Goal: Task Accomplishment & Management: Manage account settings

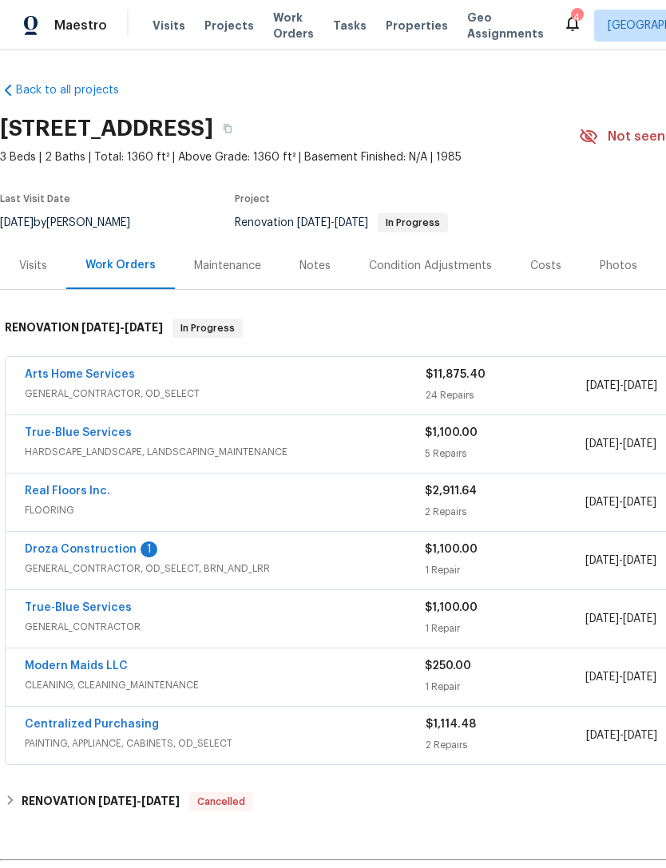
click at [79, 544] on link "Droza Construction" at bounding box center [81, 549] width 112 height 11
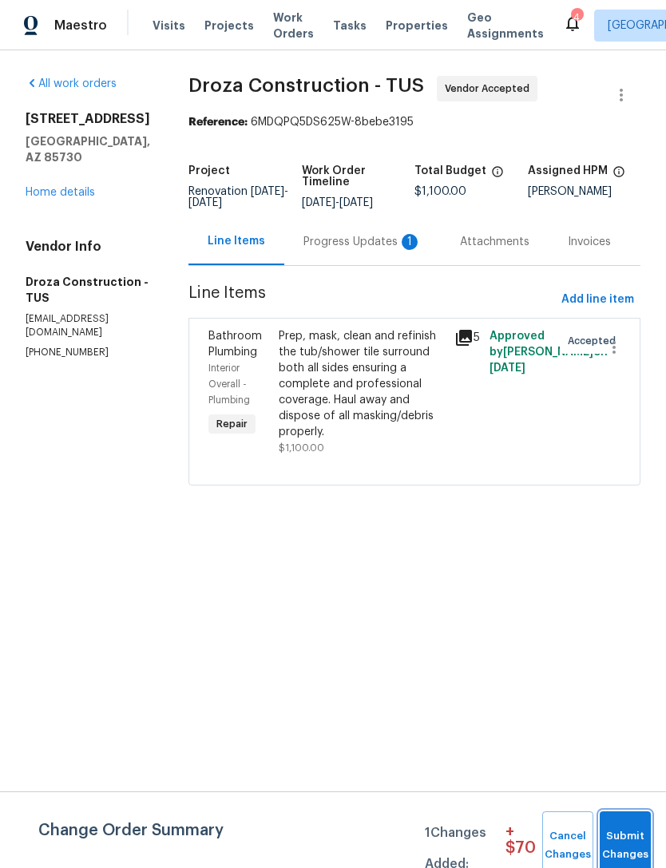
click at [624, 835] on span "Submit Changes" at bounding box center [625, 845] width 35 height 37
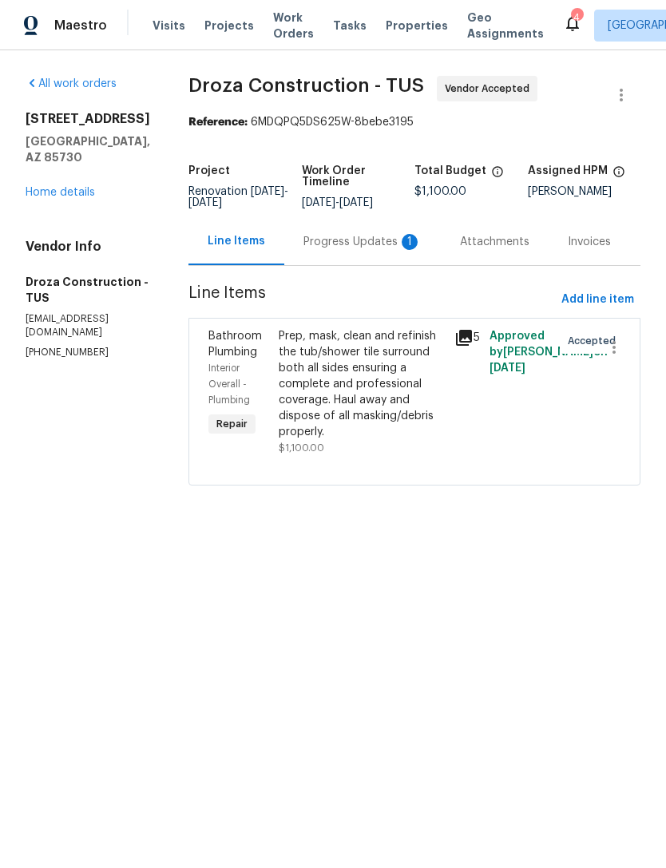
click at [378, 265] on div "Progress Updates 1" at bounding box center [362, 241] width 157 height 47
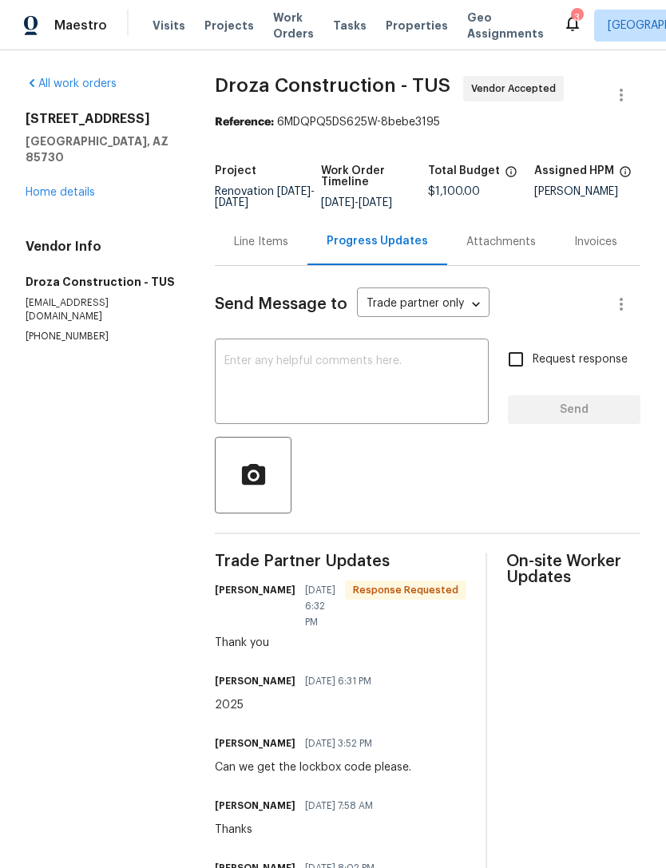
click at [346, 385] on textarea at bounding box center [351, 383] width 255 height 56
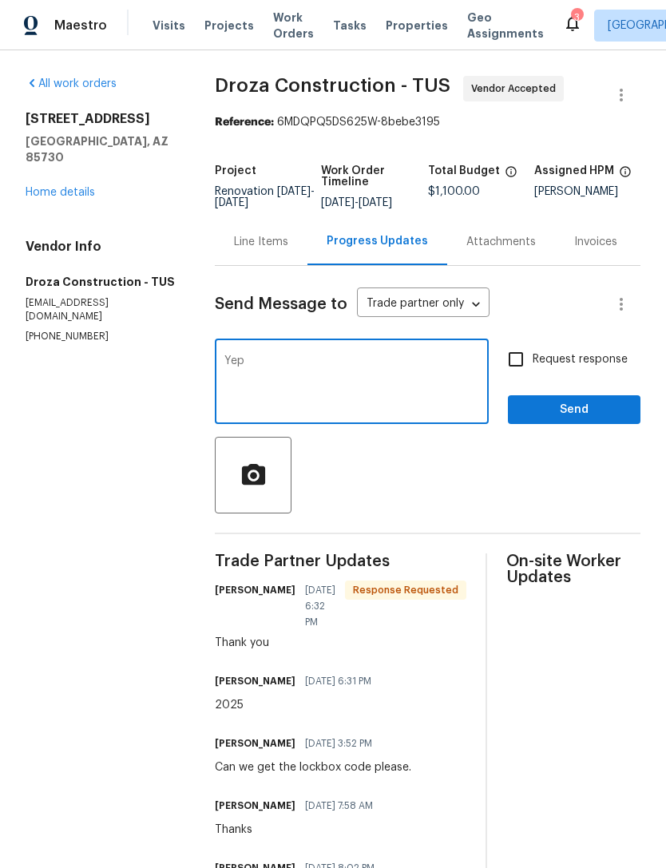
type textarea "Yep"
click at [600, 420] on span "Send" at bounding box center [574, 410] width 107 height 20
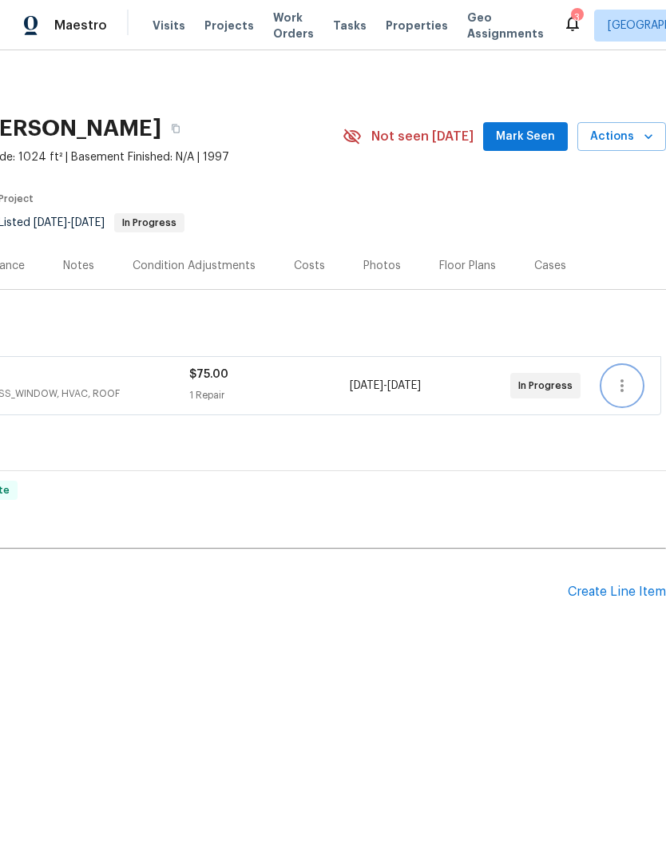
click at [631, 386] on icon "button" at bounding box center [621, 385] width 19 height 19
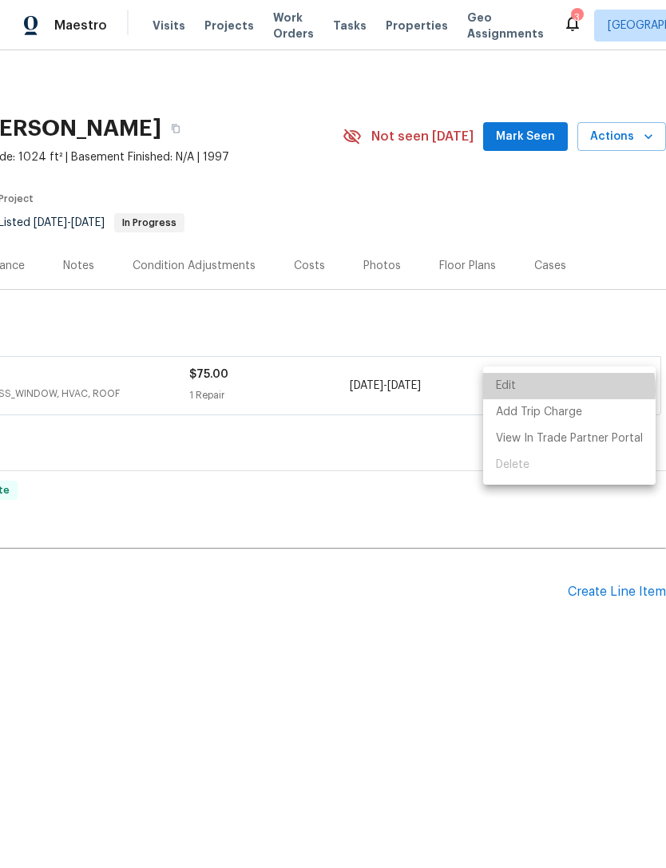
click at [541, 390] on li "Edit" at bounding box center [569, 386] width 172 height 26
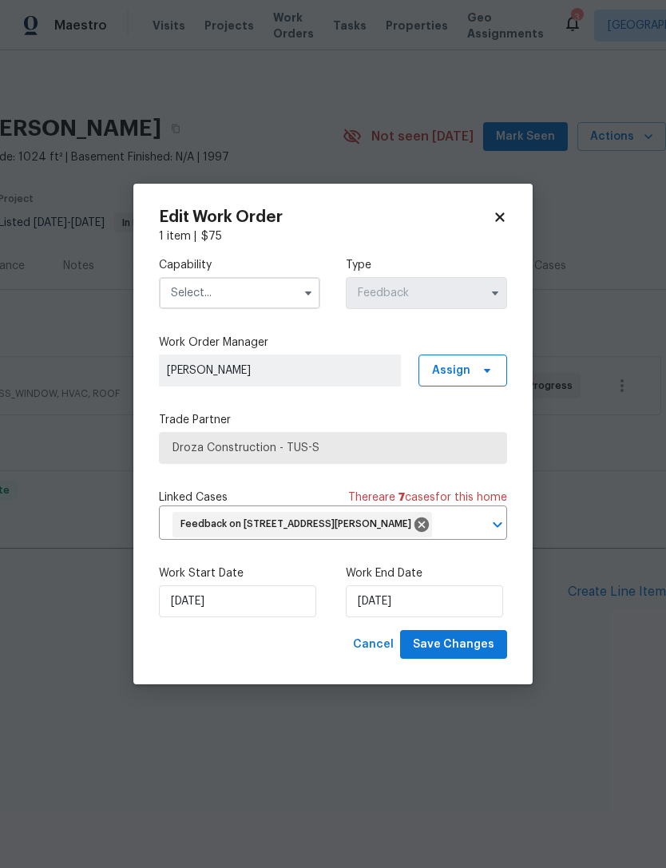
click at [511, 197] on div "Edit Work Order 1 item | $ 75 Capability Type Feedback Work Order Manager [PERS…" at bounding box center [332, 434] width 399 height 501
click at [500, 210] on icon at bounding box center [500, 217] width 14 height 14
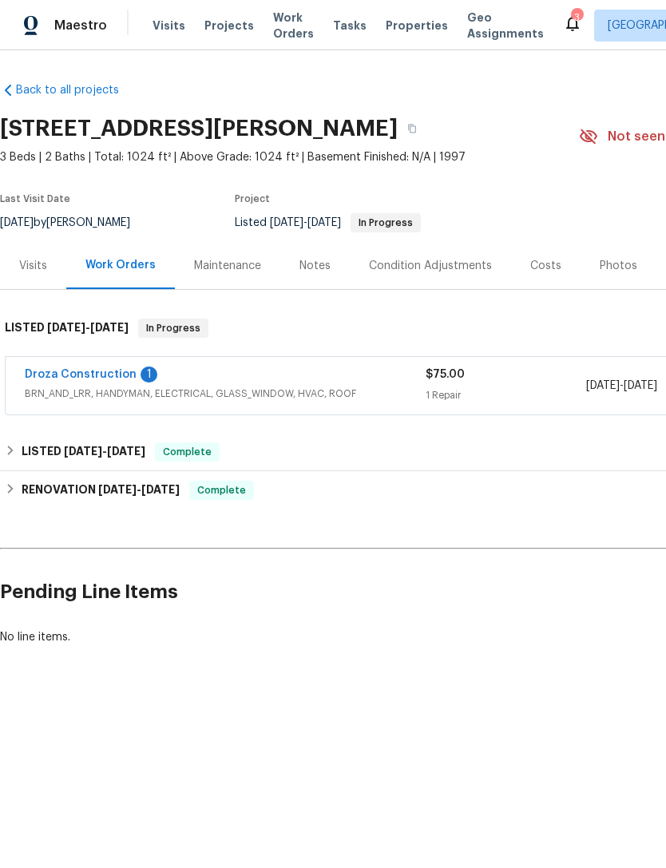
scroll to position [0, 0]
click at [96, 377] on link "Droza Construction" at bounding box center [81, 374] width 112 height 11
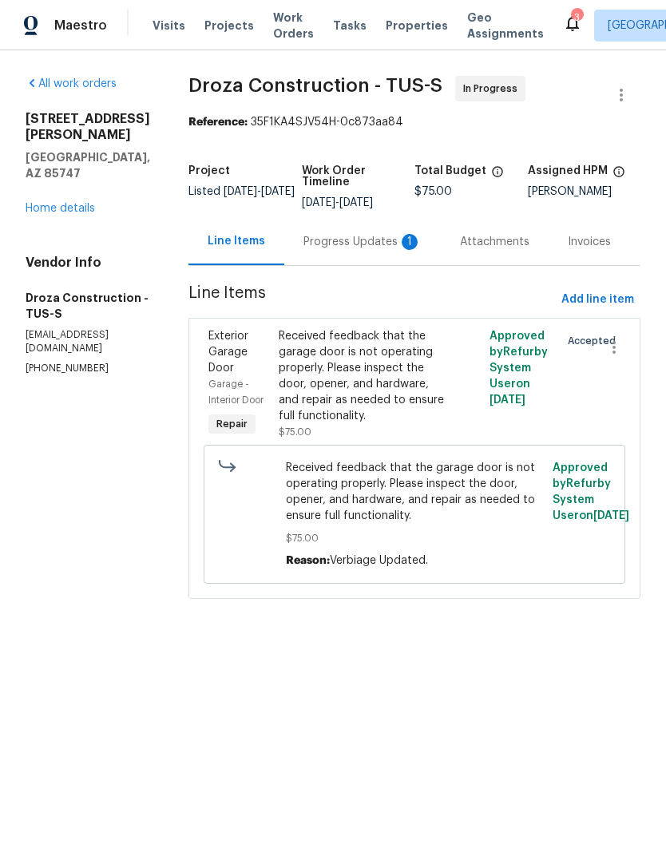
click at [384, 250] on div "Progress Updates 1" at bounding box center [362, 242] width 118 height 16
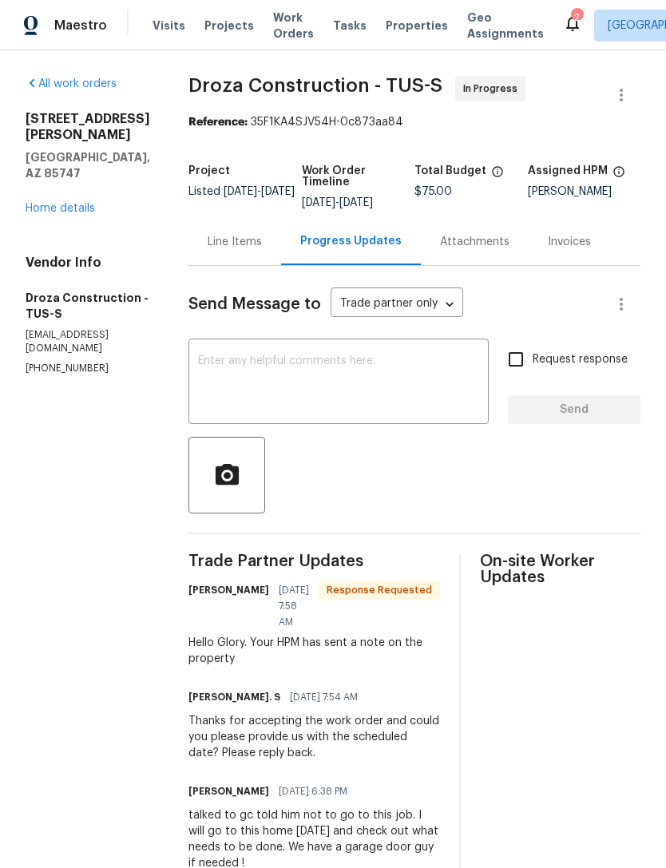
click at [250, 245] on div "Line Items" at bounding box center [235, 242] width 54 height 16
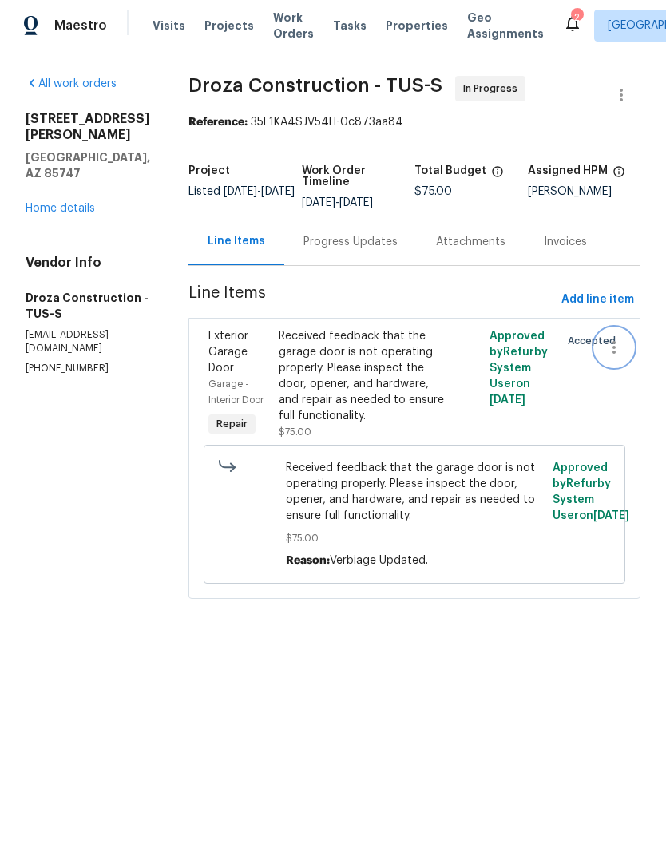
click at [613, 357] on icon "button" at bounding box center [613, 347] width 19 height 19
click at [65, 194] on div at bounding box center [333, 434] width 666 height 868
click at [70, 203] on link "Home details" at bounding box center [60, 208] width 69 height 11
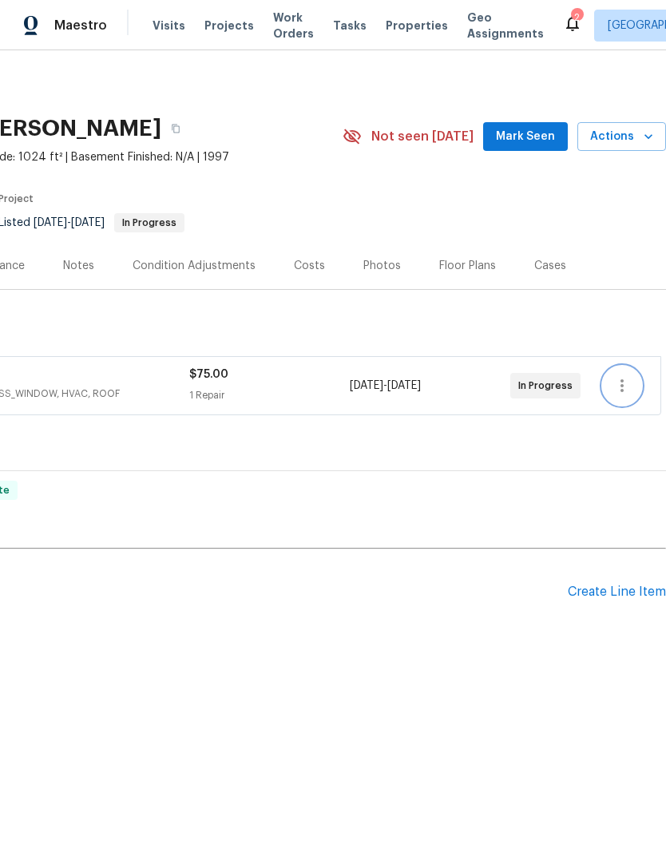
click at [626, 388] on icon "button" at bounding box center [621, 385] width 19 height 19
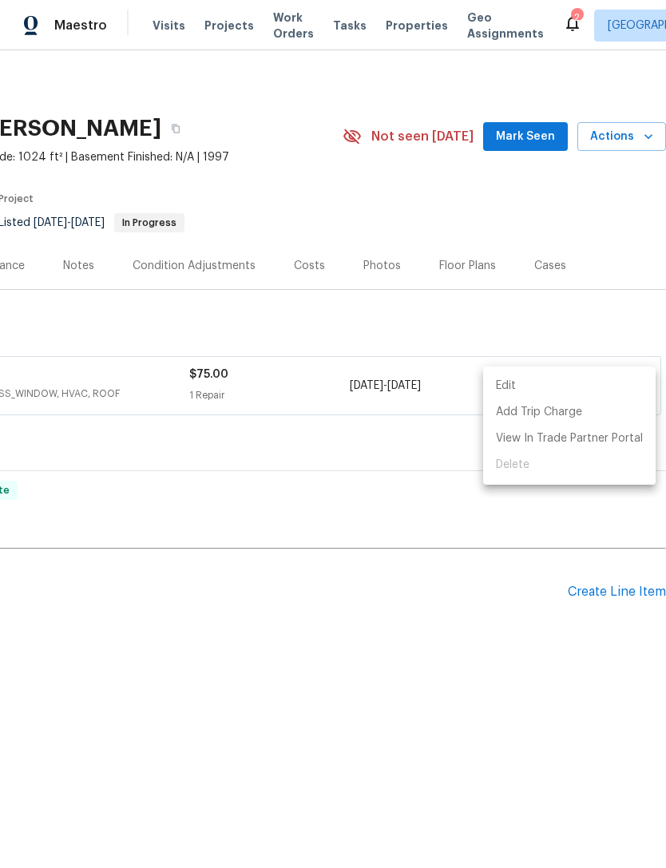
click at [593, 386] on li "Edit" at bounding box center [569, 386] width 172 height 26
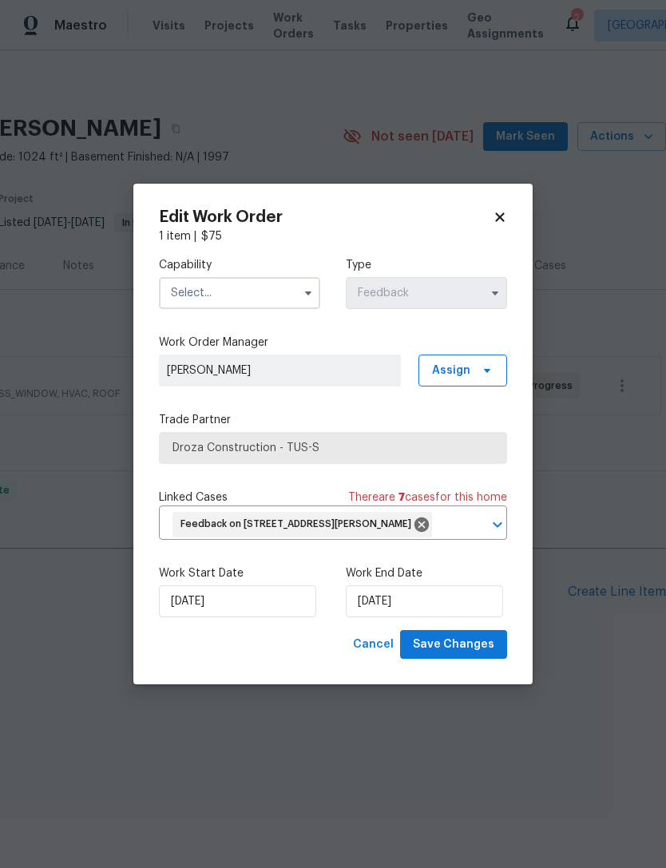
click at [260, 279] on input "text" at bounding box center [239, 293] width 161 height 32
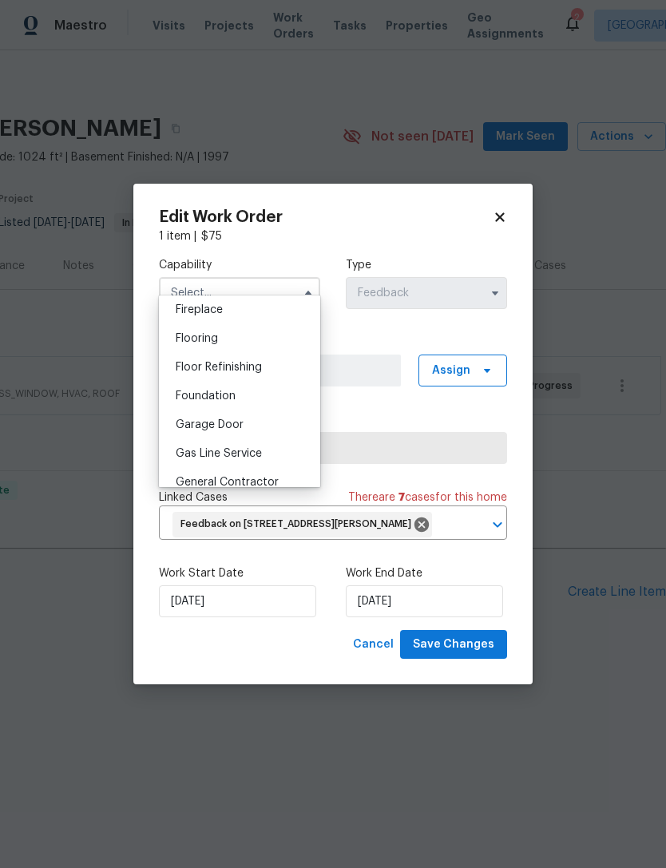
scroll to position [601, 0]
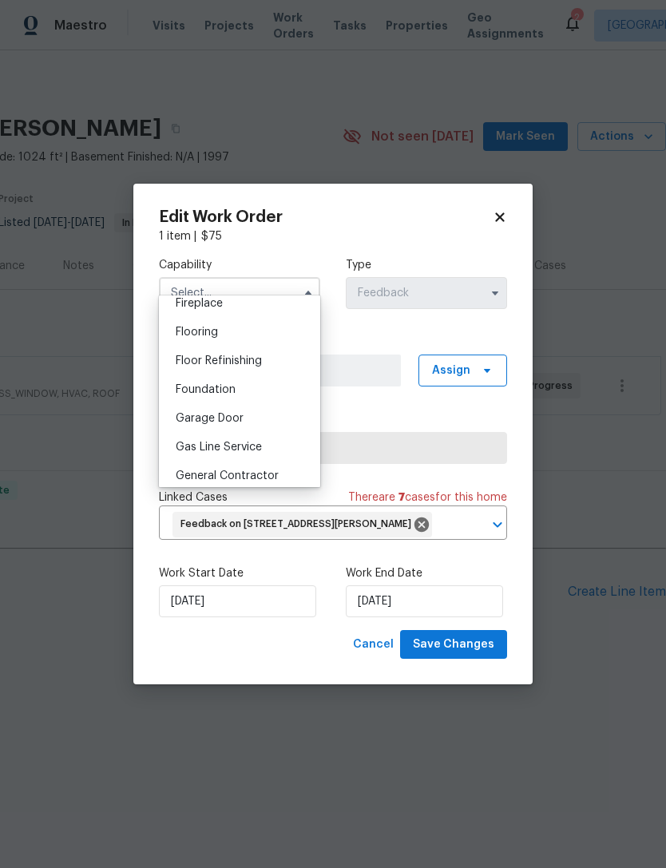
click at [249, 423] on div "Garage Door" at bounding box center [239, 418] width 153 height 29
type input "Garage Door"
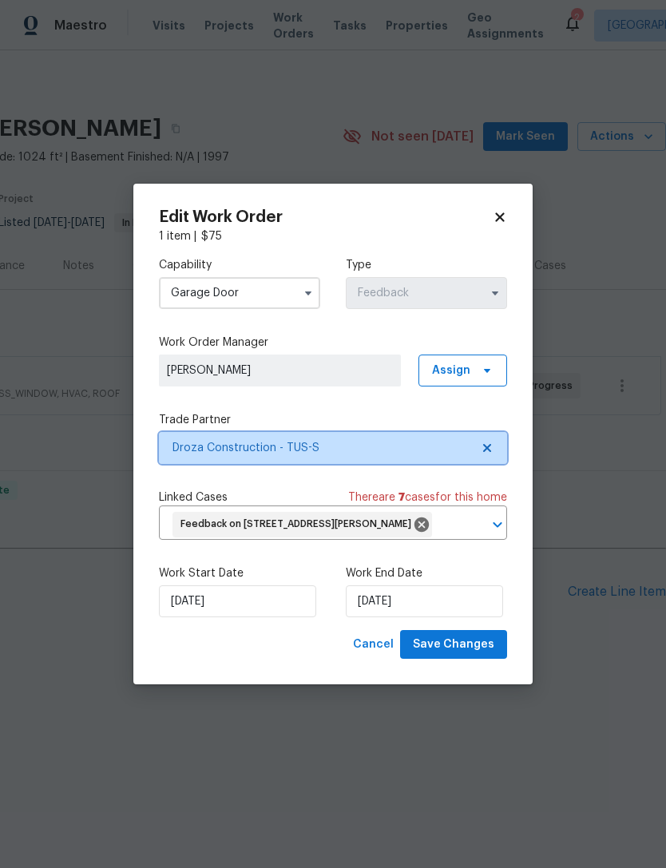
click at [452, 444] on span "Droza Construction - TUS-S" at bounding box center [333, 448] width 348 height 32
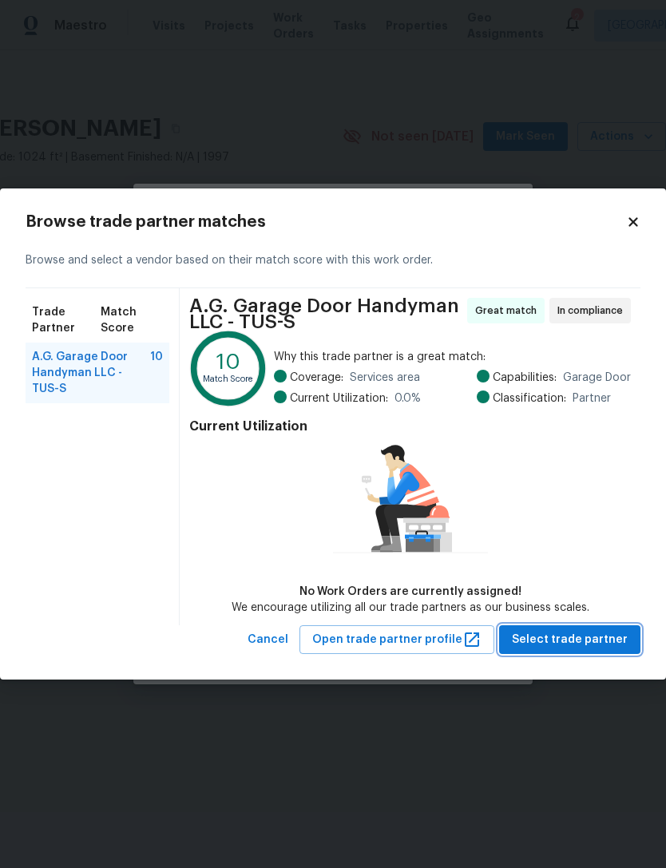
click at [595, 648] on span "Select trade partner" at bounding box center [570, 640] width 116 height 20
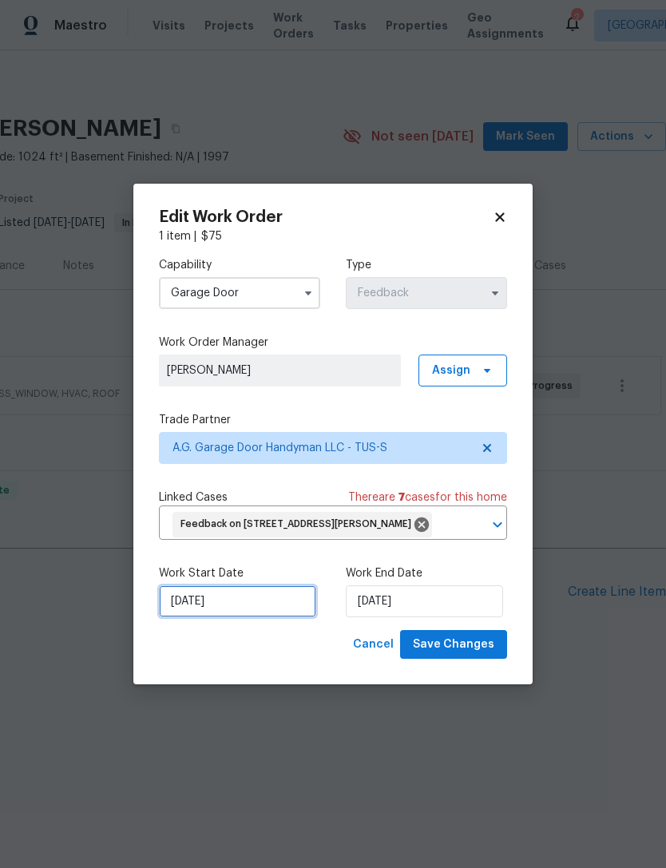
click at [256, 604] on input "[DATE]" at bounding box center [237, 601] width 157 height 32
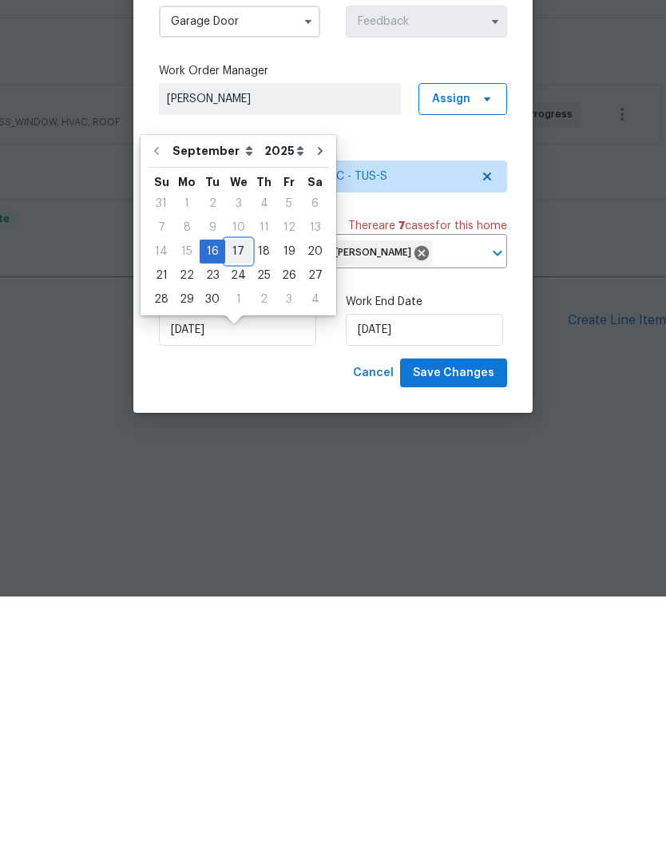
click at [234, 512] on div "17" at bounding box center [238, 523] width 26 height 22
type input "[DATE]"
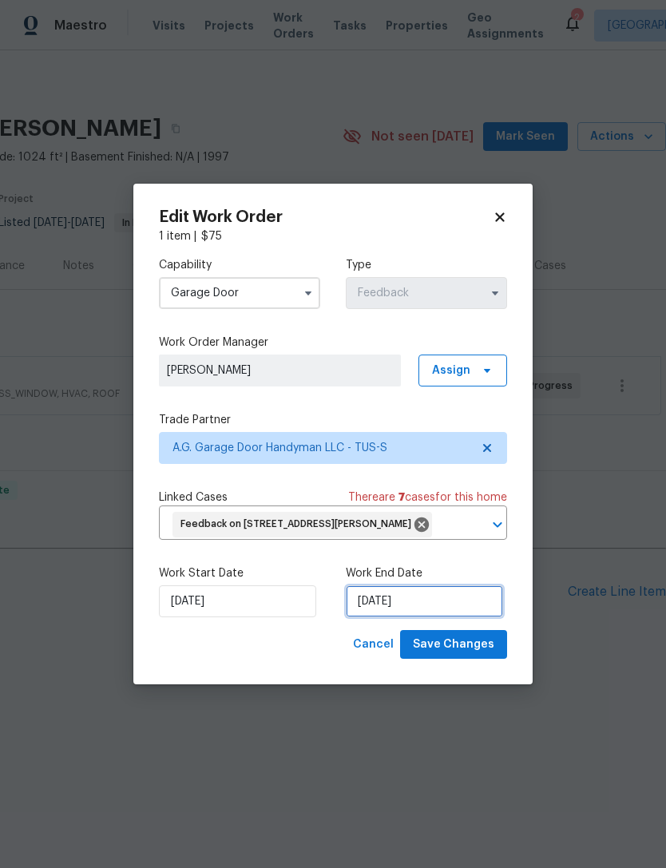
click at [451, 607] on input "[DATE]" at bounding box center [424, 601] width 157 height 32
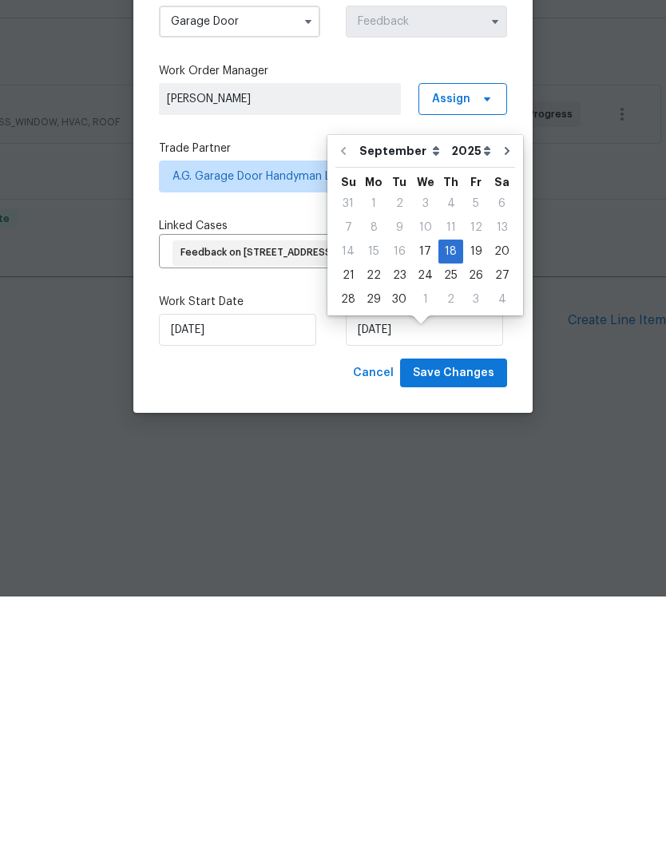
click at [296, 630] on div "Cancel Save Changes" at bounding box center [333, 645] width 348 height 30
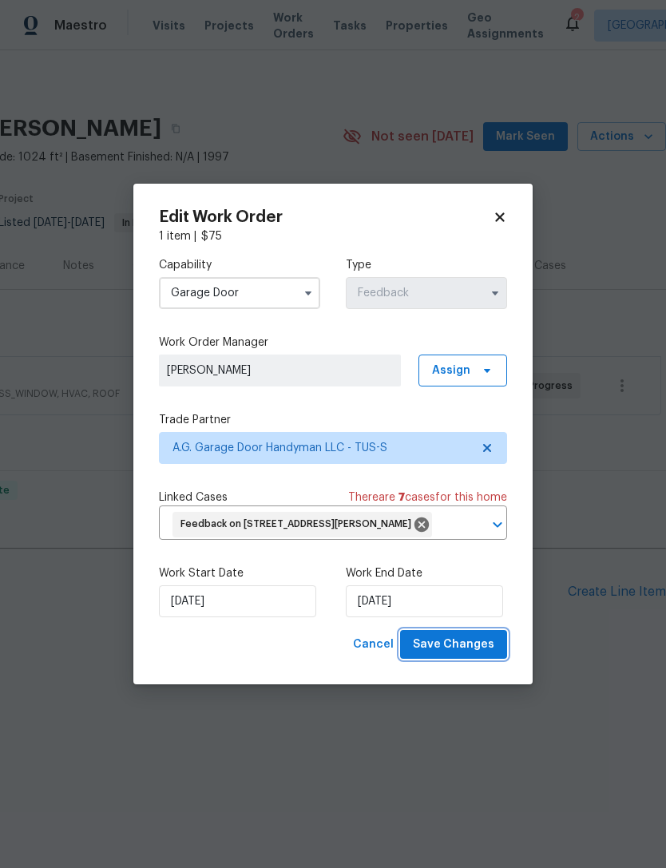
click at [482, 653] on span "Save Changes" at bounding box center [453, 645] width 81 height 20
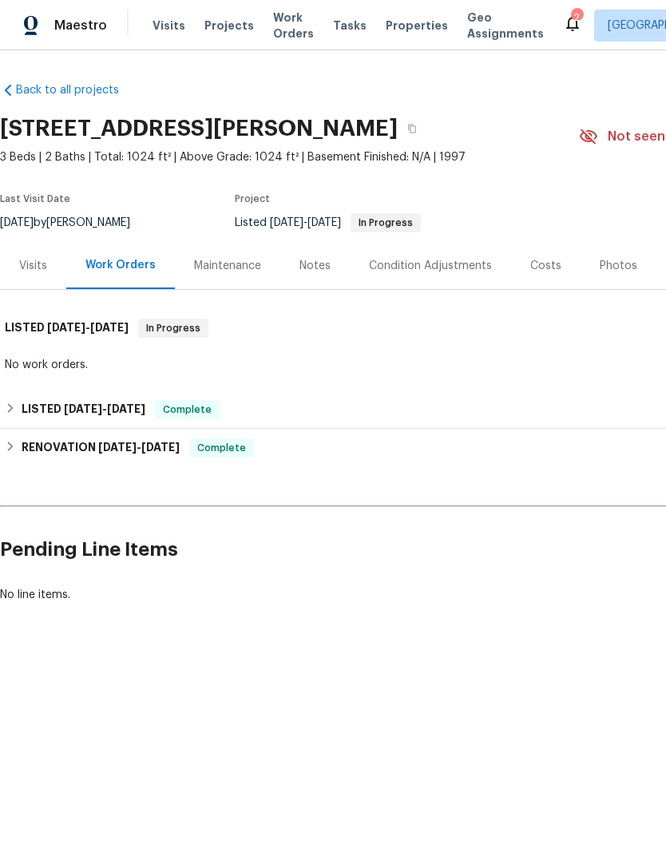
scroll to position [0, 0]
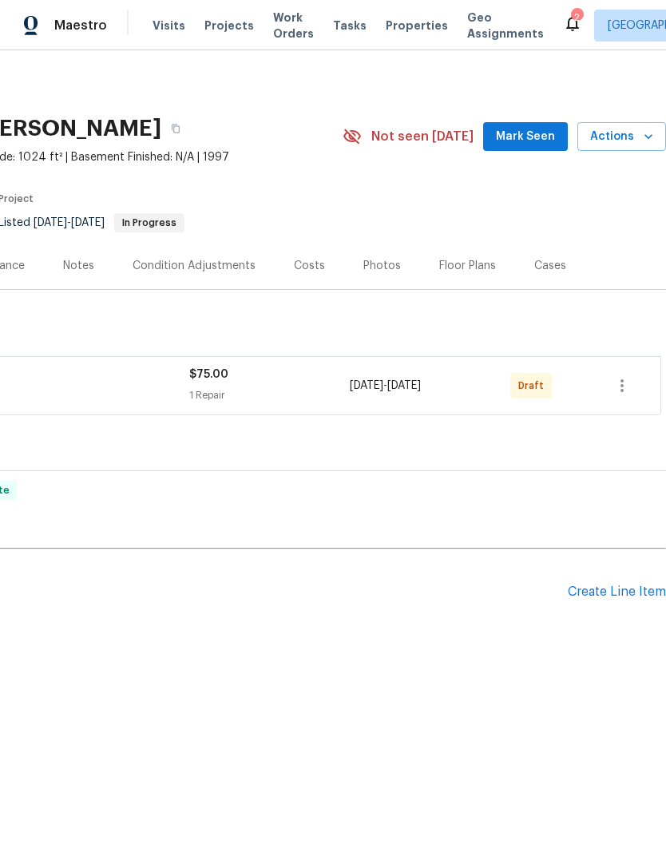
scroll to position [0, 236]
click at [624, 390] on icon "button" at bounding box center [621, 385] width 19 height 19
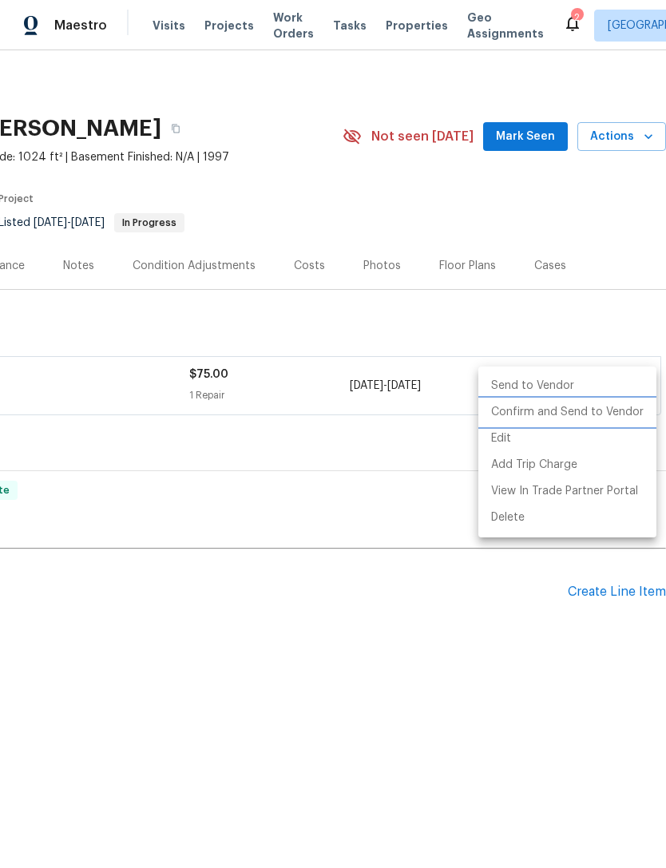
click at [601, 418] on li "Confirm and Send to Vendor" at bounding box center [567, 412] width 178 height 26
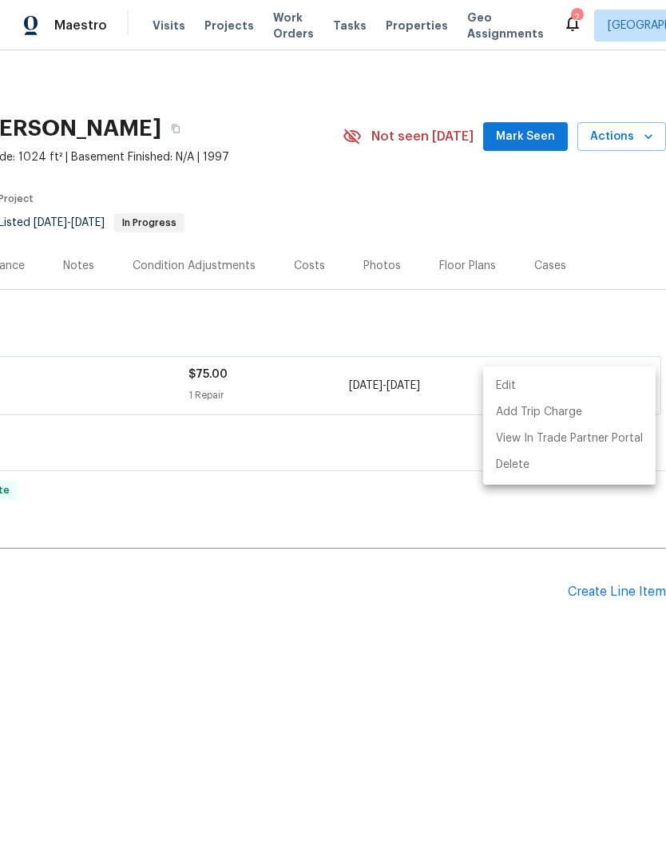
click at [459, 636] on div at bounding box center [333, 434] width 666 height 868
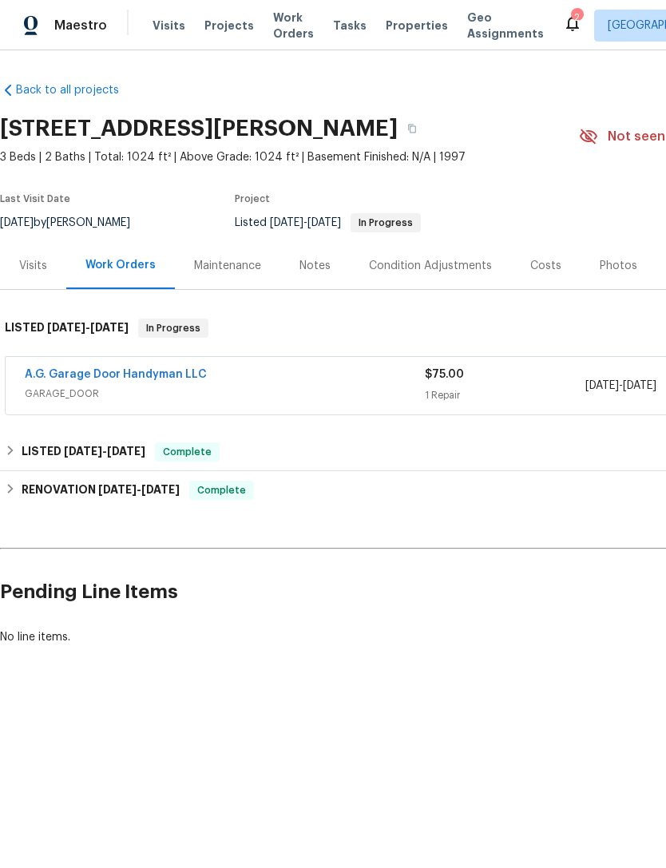
scroll to position [0, 0]
click at [155, 375] on link "A.G. Garage Door Handyman LLC" at bounding box center [116, 374] width 182 height 11
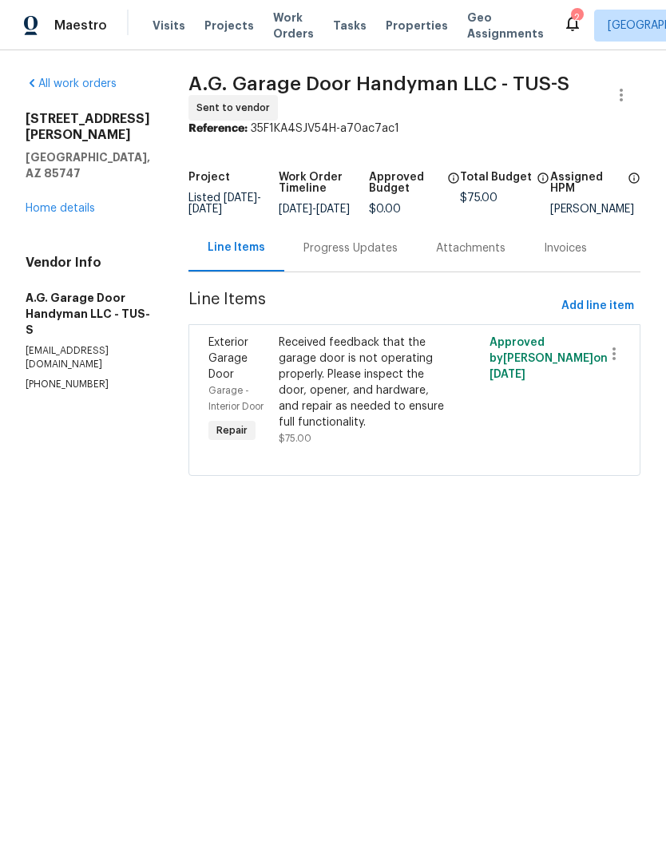
click at [394, 256] on div "Progress Updates" at bounding box center [350, 248] width 94 height 16
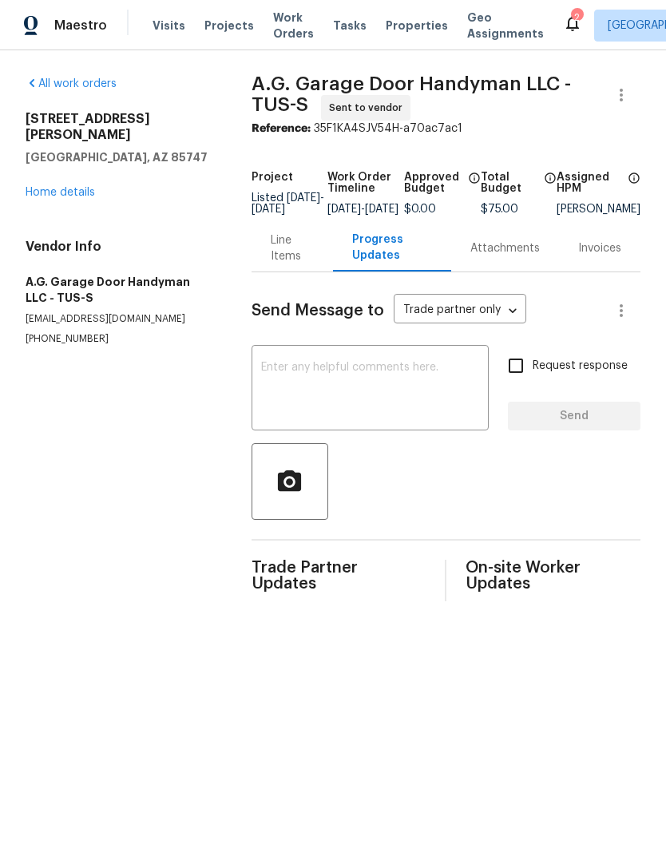
click at [386, 391] on textarea at bounding box center [370, 390] width 218 height 56
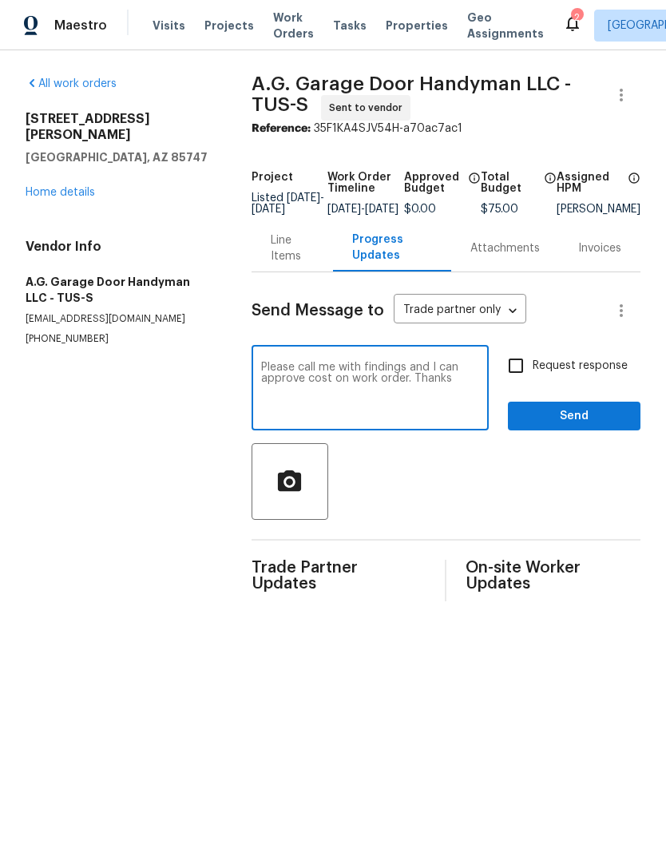
type textarea "Please call me with findings and I can approve cost on work order. Thanks"
click at [514, 378] on input "Request response" at bounding box center [516, 366] width 34 height 34
checkbox input "true"
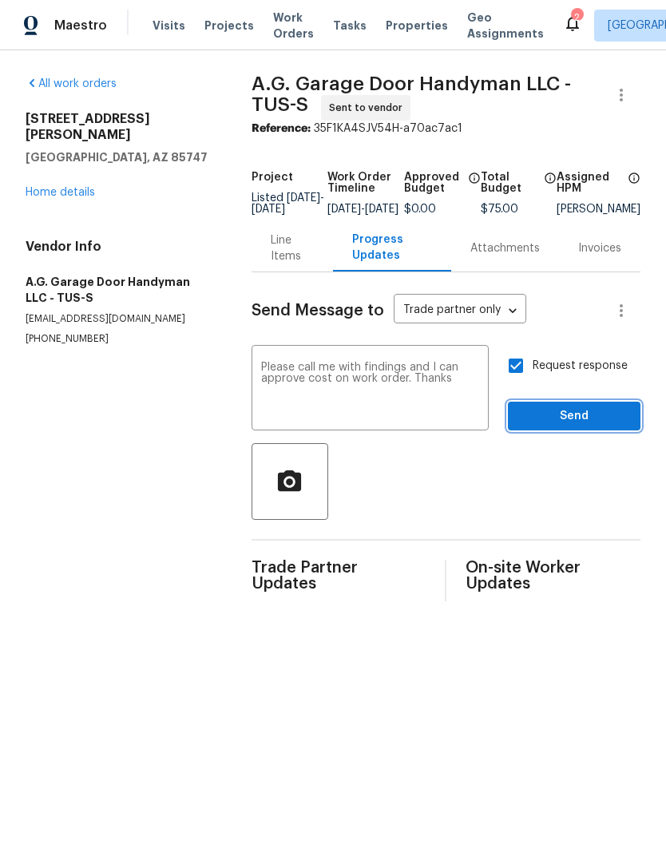
click at [578, 426] on span "Send" at bounding box center [574, 416] width 107 height 20
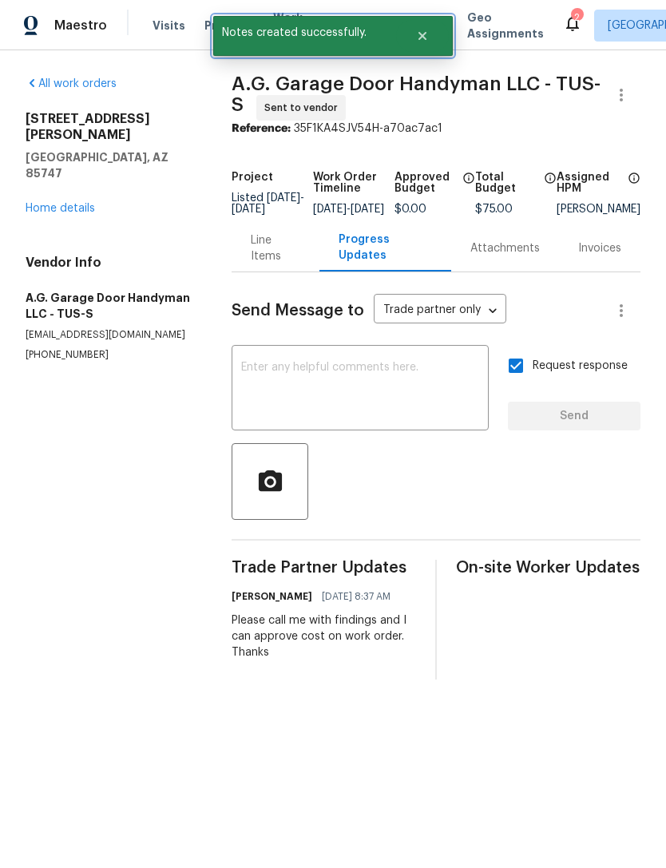
click at [422, 34] on icon "Close" at bounding box center [422, 36] width 13 height 13
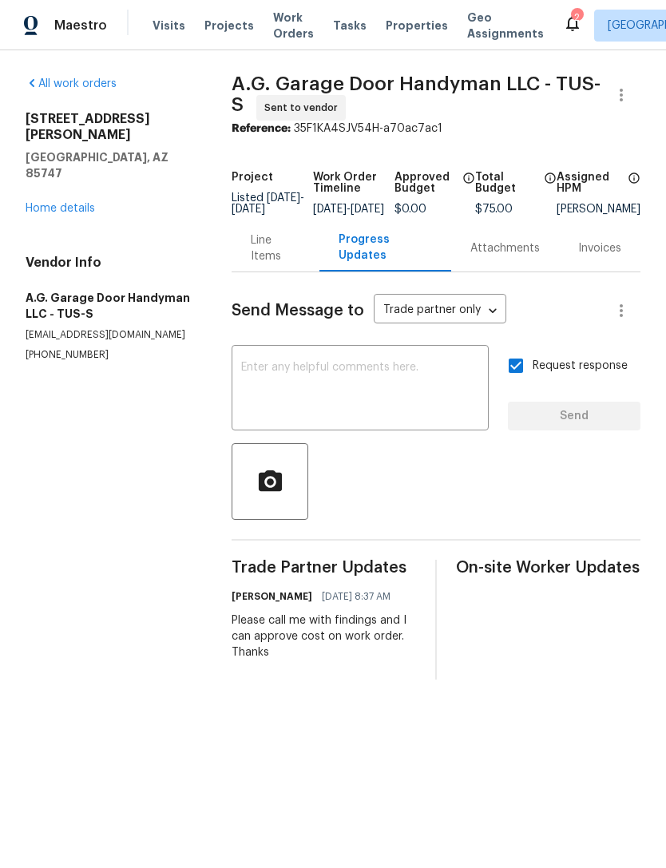
click at [85, 203] on link "Home details" at bounding box center [60, 208] width 69 height 11
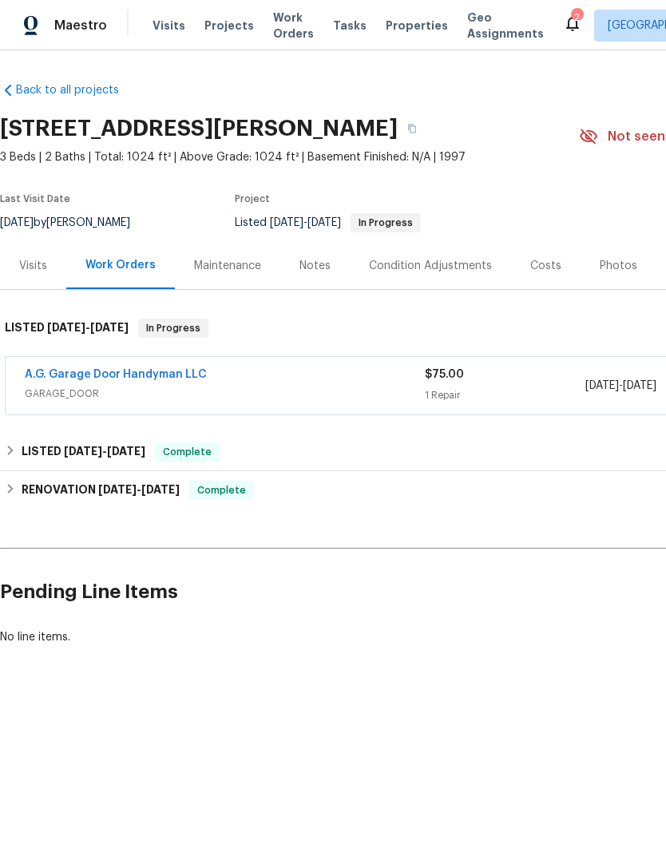
click at [323, 267] on div "Notes" at bounding box center [314, 266] width 31 height 16
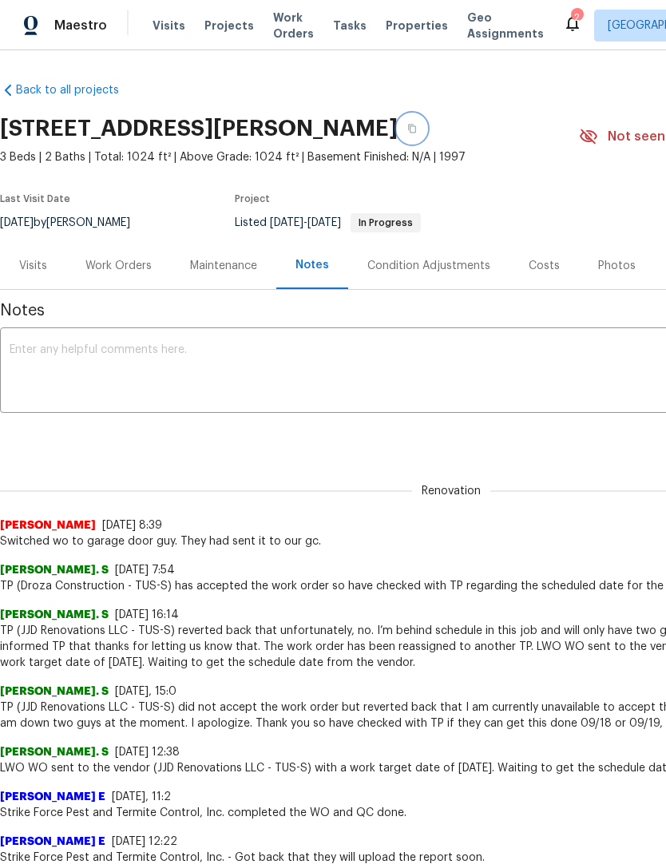
click at [417, 127] on icon "button" at bounding box center [412, 129] width 10 height 10
